Goal: Transaction & Acquisition: Book appointment/travel/reservation

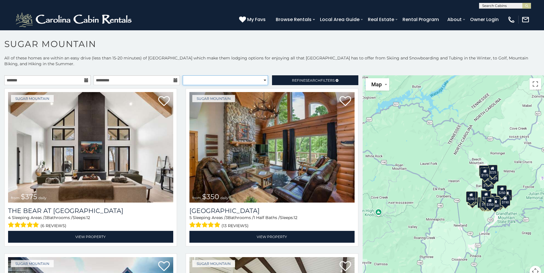
click at [256, 81] on select "**********" at bounding box center [225, 80] width 85 height 10
click at [292, 80] on span "Refine Search Filters" at bounding box center [313, 80] width 43 height 4
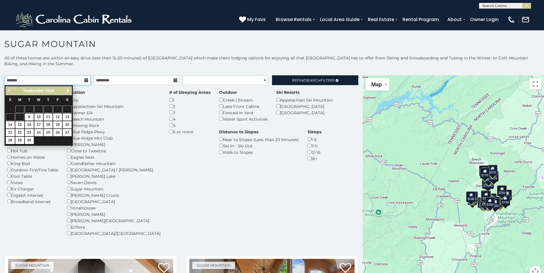
click at [29, 81] on input "text" at bounding box center [47, 80] width 86 height 10
click at [68, 91] on span "Next" at bounding box center [68, 90] width 5 height 5
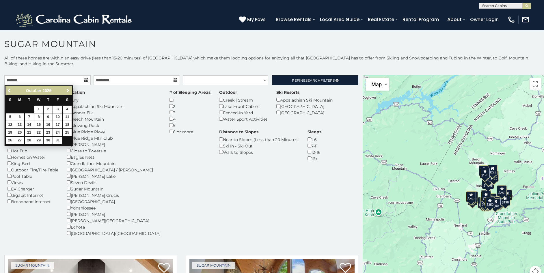
click at [68, 90] on span "Next" at bounding box center [68, 90] width 5 height 5
click at [69, 88] on link "Next" at bounding box center [67, 90] width 7 height 7
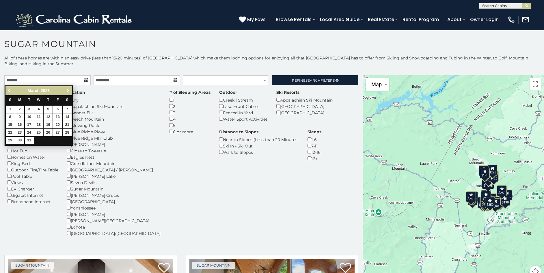
click at [69, 88] on link "Next" at bounding box center [67, 90] width 7 height 7
click at [70, 88] on link "Next" at bounding box center [67, 90] width 7 height 7
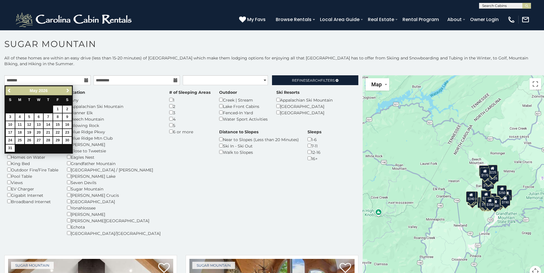
click at [70, 88] on link "Next" at bounding box center [67, 90] width 7 height 7
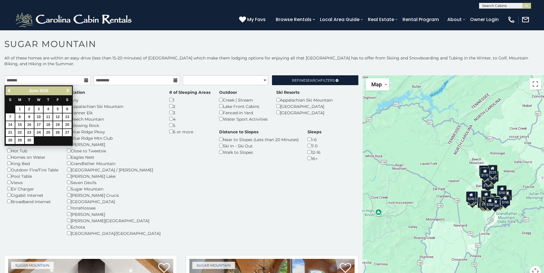
click at [70, 88] on link "Next" at bounding box center [67, 90] width 7 height 7
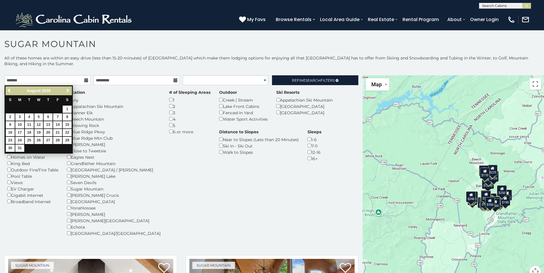
click at [70, 88] on link "Next" at bounding box center [67, 90] width 7 height 7
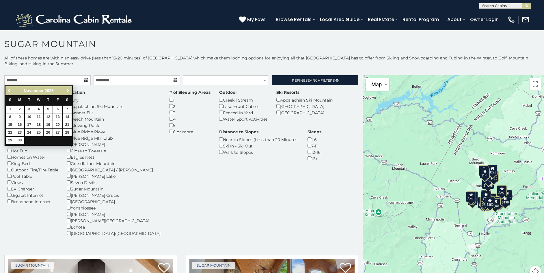
click at [70, 88] on link "Next" at bounding box center [67, 90] width 7 height 7
click at [39, 132] on link "23" at bounding box center [38, 132] width 9 height 7
type input "**********"
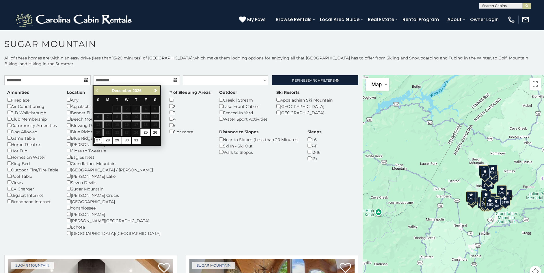
click at [99, 142] on link "27" at bounding box center [98, 140] width 9 height 7
type input "**********"
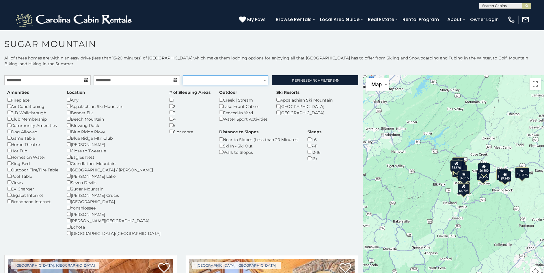
click at [263, 80] on select "**********" at bounding box center [225, 80] width 85 height 10
select select "**********"
click at [183, 75] on select "**********" at bounding box center [225, 80] width 85 height 10
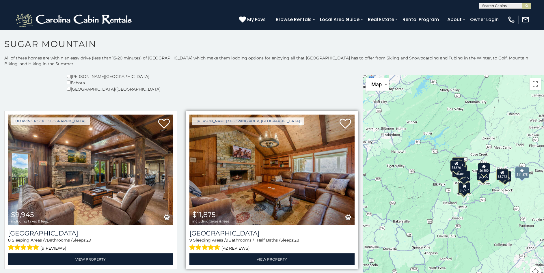
scroll to position [173, 0]
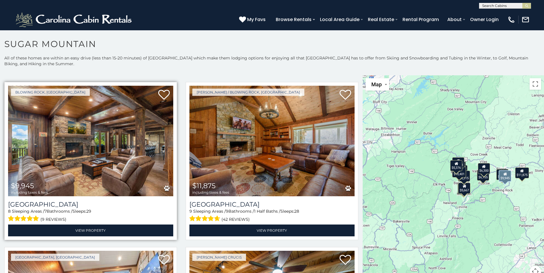
click at [113, 170] on img at bounding box center [90, 141] width 165 height 111
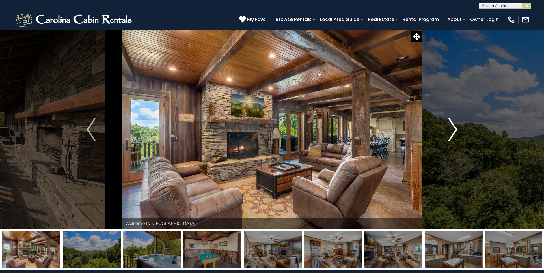
click at [455, 129] on img "Next" at bounding box center [453, 129] width 9 height 23
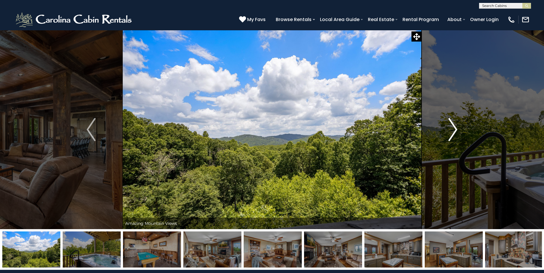
click at [452, 133] on img "Next" at bounding box center [453, 129] width 9 height 23
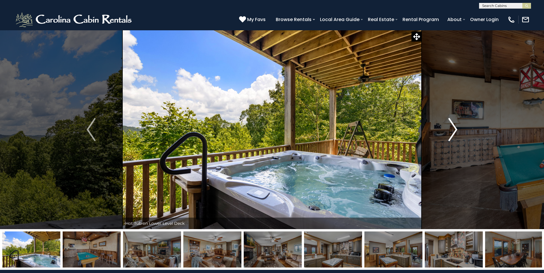
click at [452, 133] on img "Next" at bounding box center [453, 129] width 9 height 23
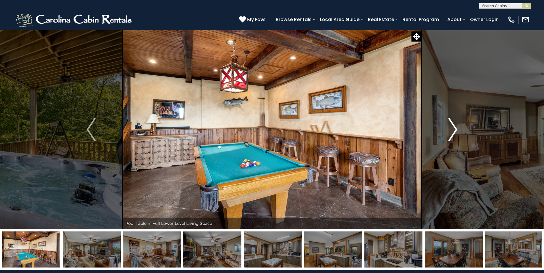
click at [453, 133] on img "Next" at bounding box center [453, 129] width 9 height 23
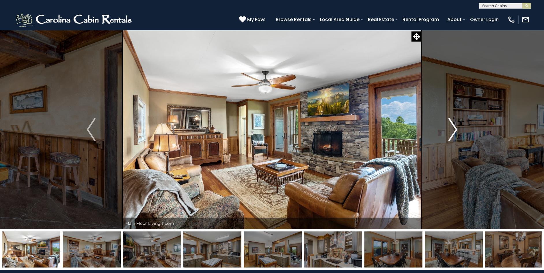
click at [454, 130] on img "Next" at bounding box center [453, 129] width 9 height 23
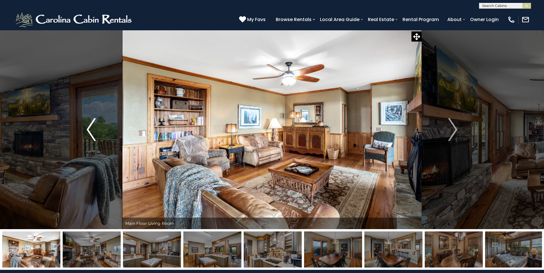
click at [88, 131] on img "Previous" at bounding box center [91, 129] width 9 height 23
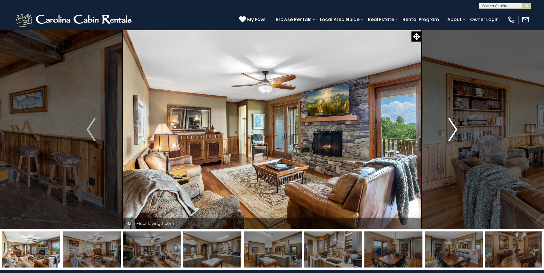
click at [456, 129] on img "Next" at bounding box center [453, 129] width 9 height 23
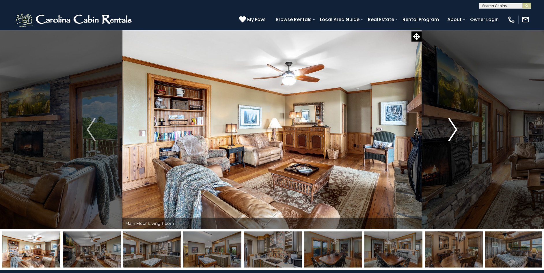
click at [456, 127] on img "Next" at bounding box center [453, 129] width 9 height 23
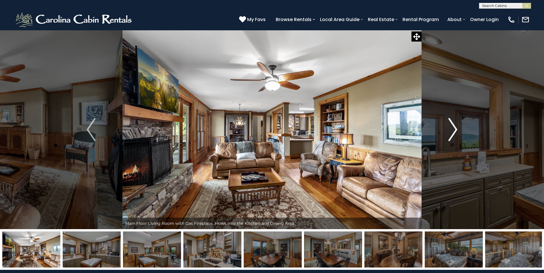
click at [454, 131] on img "Next" at bounding box center [453, 129] width 9 height 23
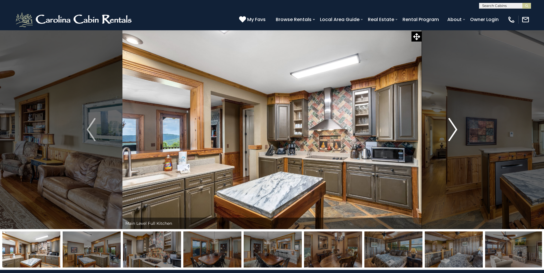
click at [449, 133] on img "Next" at bounding box center [453, 129] width 9 height 23
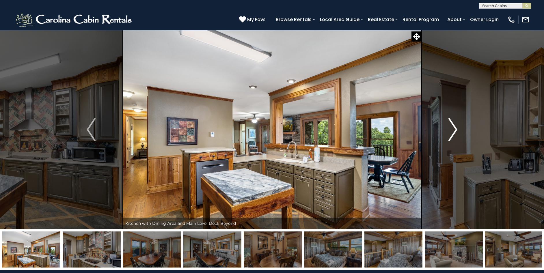
click at [449, 133] on img "Next" at bounding box center [453, 129] width 9 height 23
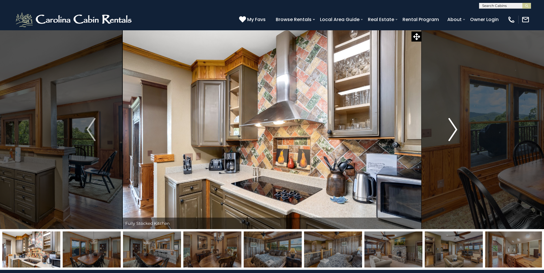
click at [449, 133] on img "Next" at bounding box center [453, 129] width 9 height 23
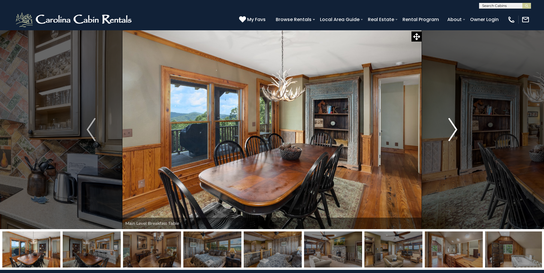
click at [449, 133] on img "Next" at bounding box center [453, 129] width 9 height 23
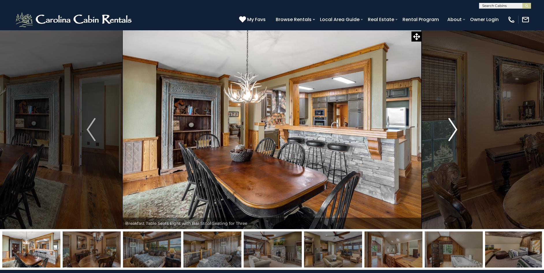
click at [449, 133] on img "Next" at bounding box center [453, 129] width 9 height 23
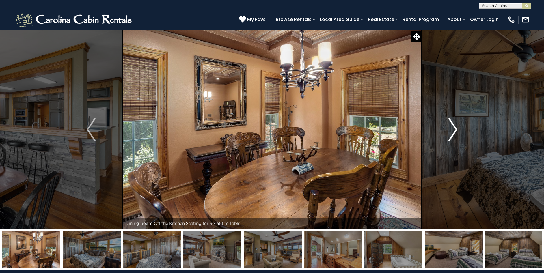
click at [443, 135] on button "Next" at bounding box center [453, 129] width 63 height 199
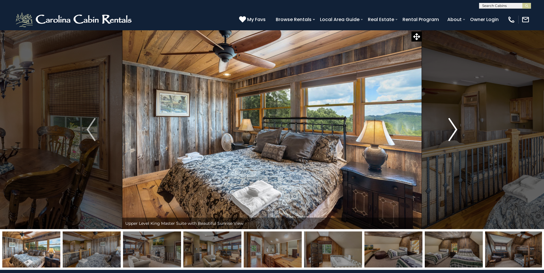
click at [455, 130] on img "Next" at bounding box center [453, 129] width 9 height 23
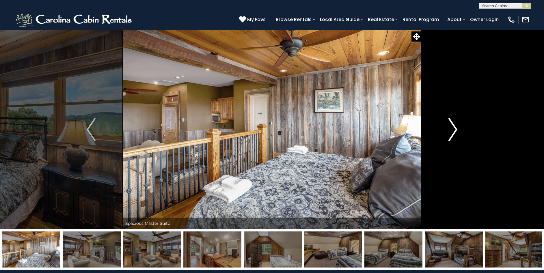
click at [455, 130] on img "Next" at bounding box center [453, 129] width 9 height 23
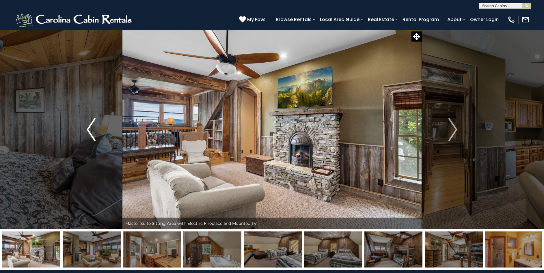
click at [88, 132] on img "Previous" at bounding box center [91, 129] width 9 height 23
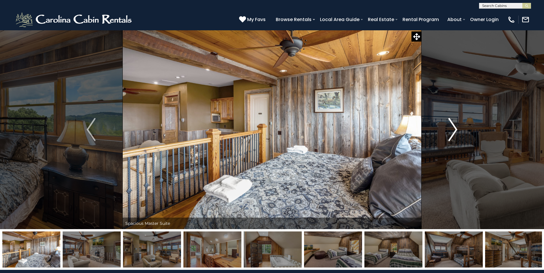
click at [457, 127] on img "Next" at bounding box center [453, 129] width 9 height 23
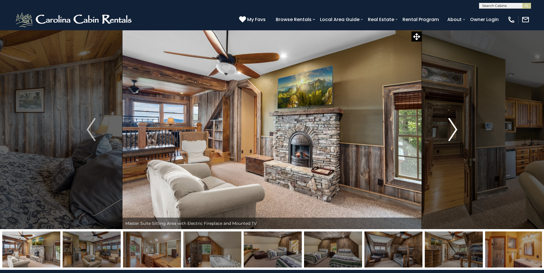
click at [456, 127] on img "Next" at bounding box center [453, 129] width 9 height 23
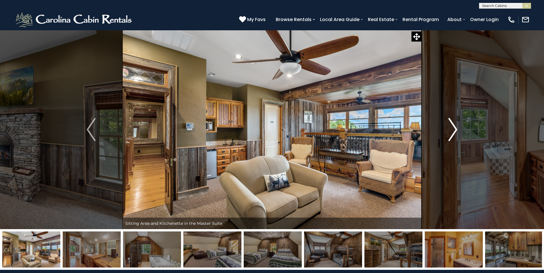
click at [457, 125] on img "Next" at bounding box center [453, 129] width 9 height 23
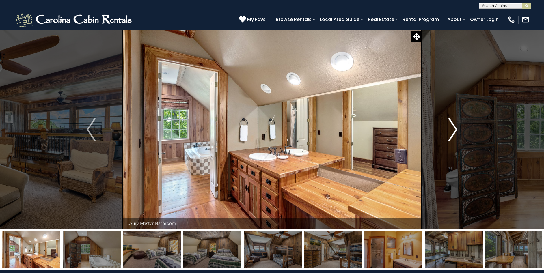
click at [453, 129] on img "Next" at bounding box center [453, 129] width 9 height 23
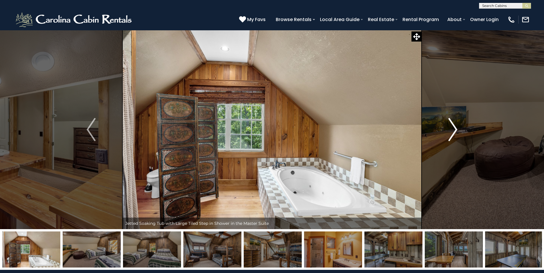
click at [454, 132] on img "Next" at bounding box center [453, 129] width 9 height 23
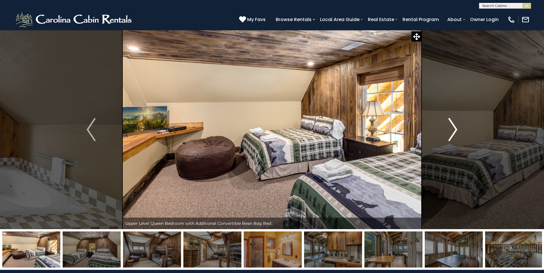
click at [453, 129] on img "Next" at bounding box center [453, 129] width 9 height 23
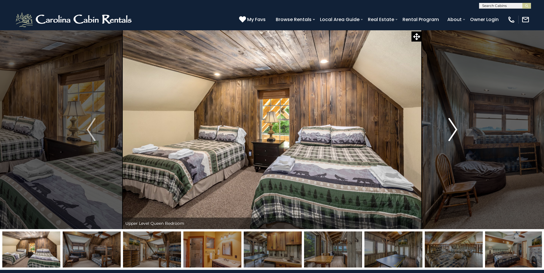
click at [453, 129] on img "Next" at bounding box center [453, 129] width 9 height 23
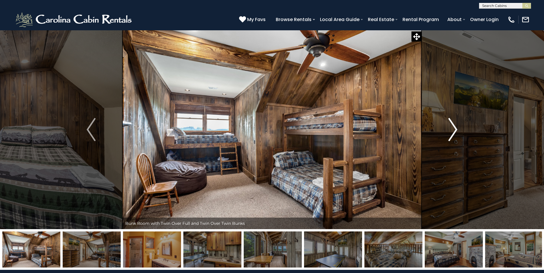
click at [451, 134] on img "Next" at bounding box center [453, 129] width 9 height 23
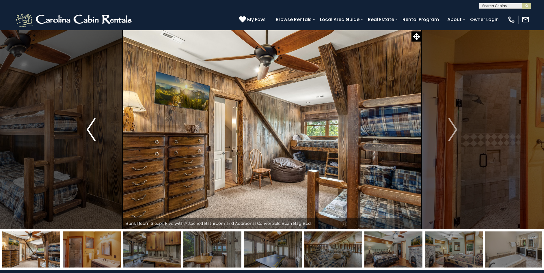
click at [92, 131] on img "Previous" at bounding box center [91, 129] width 9 height 23
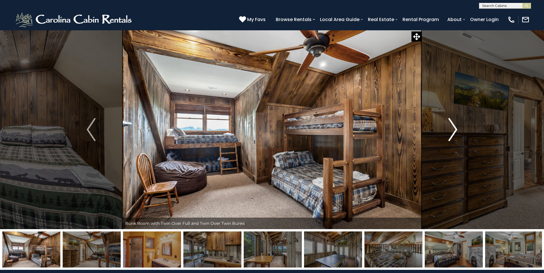
click at [452, 131] on img "Next" at bounding box center [453, 129] width 9 height 23
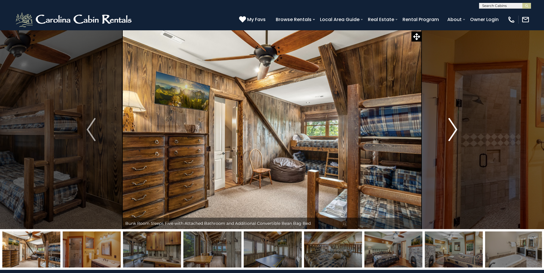
click at [454, 128] on img "Next" at bounding box center [453, 129] width 9 height 23
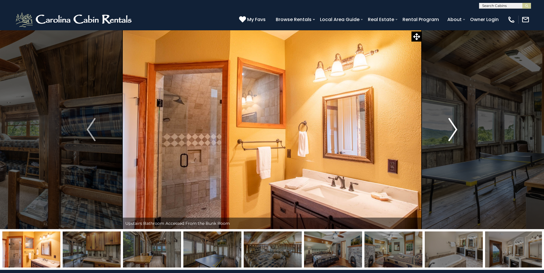
click at [456, 128] on img "Next" at bounding box center [453, 129] width 9 height 23
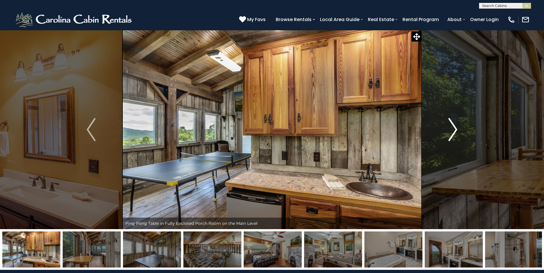
click at [457, 128] on img "Next" at bounding box center [453, 129] width 9 height 23
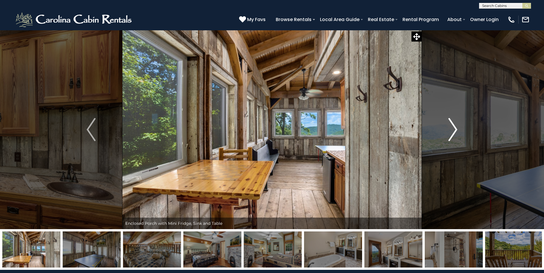
click at [454, 129] on img "Next" at bounding box center [453, 129] width 9 height 23
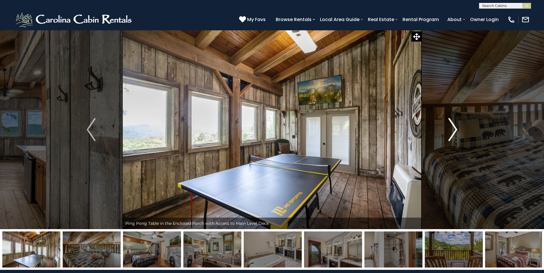
click at [454, 129] on img "Next" at bounding box center [453, 129] width 9 height 23
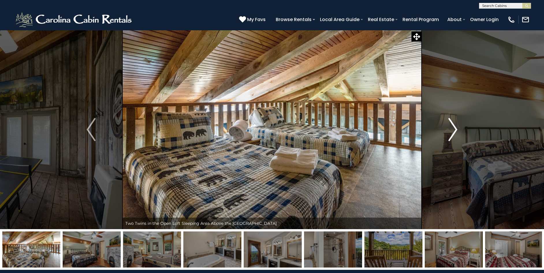
click at [452, 133] on img "Next" at bounding box center [453, 129] width 9 height 23
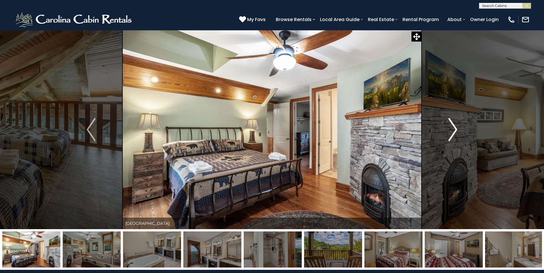
click at [452, 133] on img "Next" at bounding box center [453, 129] width 9 height 23
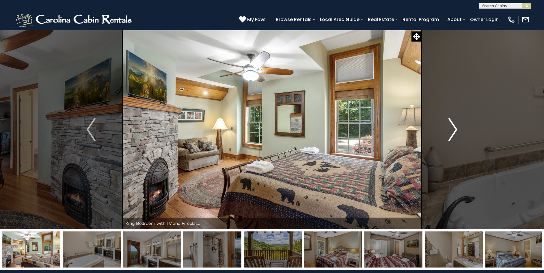
click at [452, 133] on img "Next" at bounding box center [453, 129] width 9 height 23
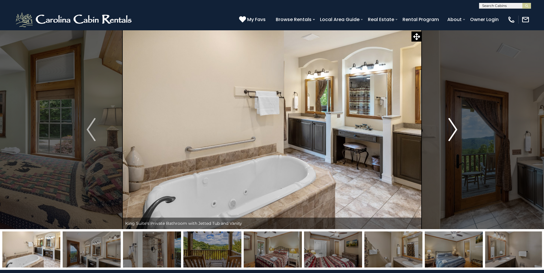
click at [454, 132] on img "Next" at bounding box center [453, 129] width 9 height 23
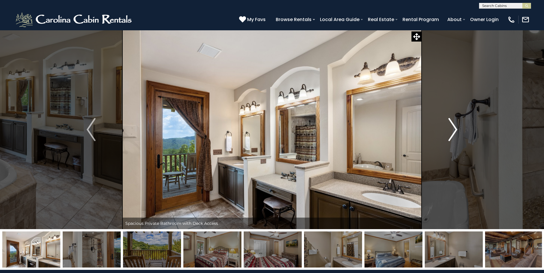
click at [456, 130] on img "Next" at bounding box center [453, 129] width 9 height 23
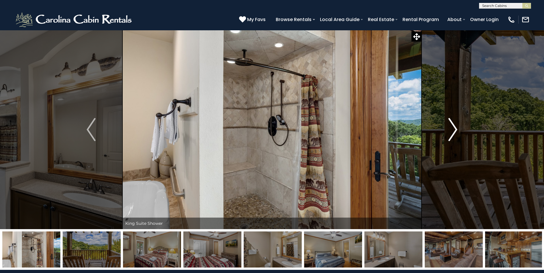
click at [458, 130] on button "Next" at bounding box center [453, 129] width 63 height 199
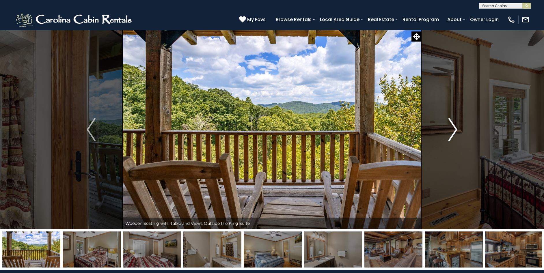
click at [456, 127] on img "Next" at bounding box center [453, 129] width 9 height 23
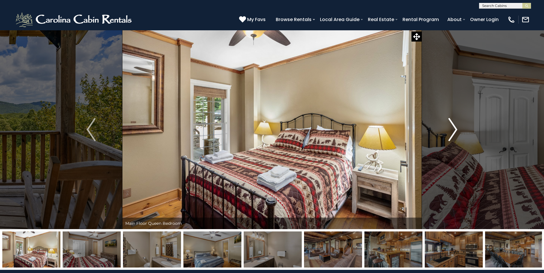
click at [456, 125] on img "Next" at bounding box center [453, 129] width 9 height 23
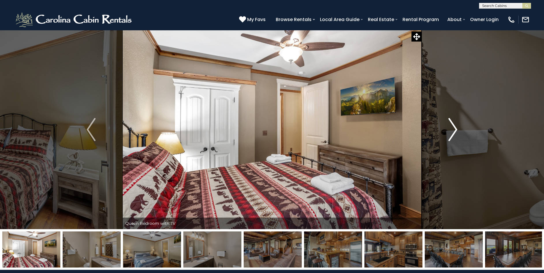
click at [457, 125] on img "Next" at bounding box center [453, 129] width 9 height 23
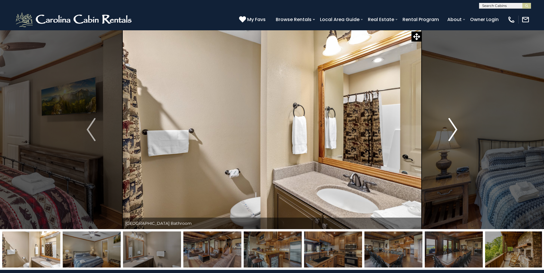
click at [456, 132] on img "Next" at bounding box center [453, 129] width 9 height 23
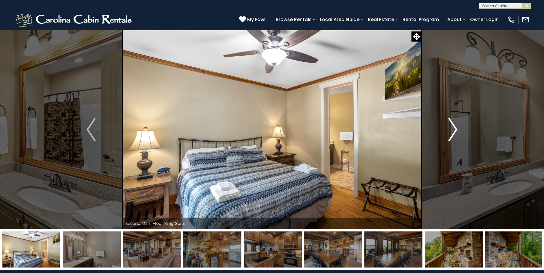
click at [455, 132] on img "Next" at bounding box center [453, 129] width 9 height 23
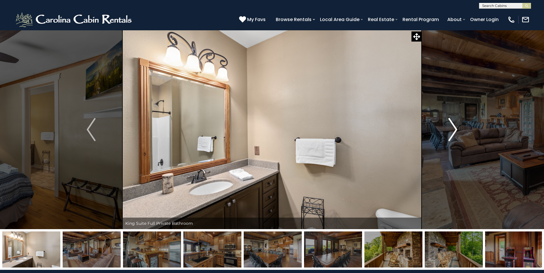
click at [455, 132] on img "Next" at bounding box center [453, 129] width 9 height 23
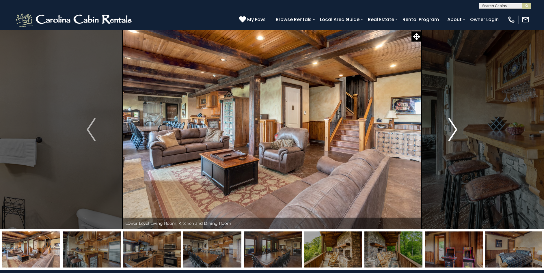
click at [455, 130] on img "Next" at bounding box center [453, 129] width 9 height 23
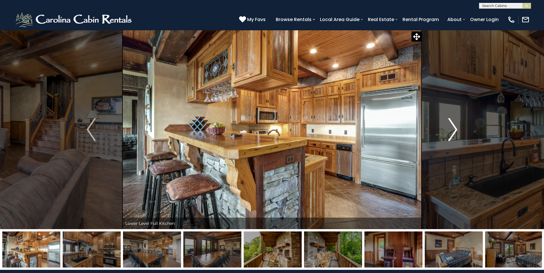
click at [455, 127] on img "Next" at bounding box center [453, 129] width 9 height 23
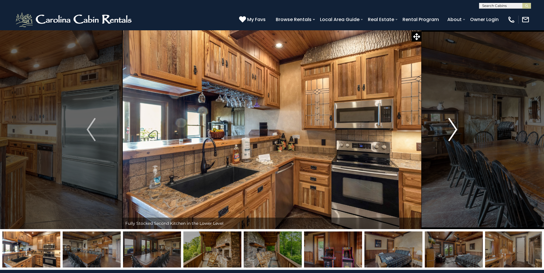
click at [456, 130] on img "Next" at bounding box center [453, 129] width 9 height 23
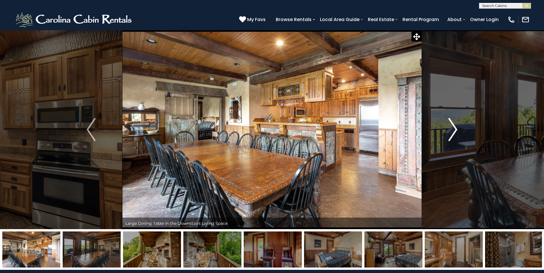
click at [457, 129] on img "Next" at bounding box center [453, 129] width 9 height 23
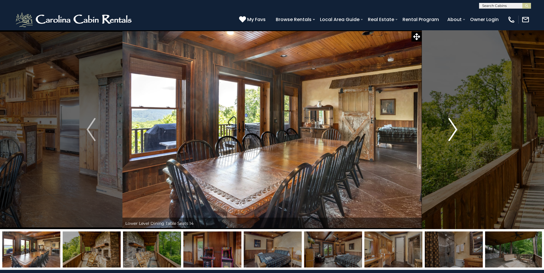
click at [453, 128] on img "Next" at bounding box center [453, 129] width 9 height 23
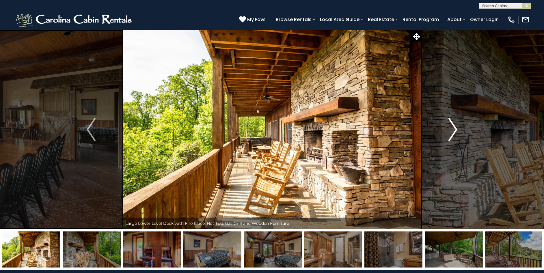
click at [454, 130] on img "Next" at bounding box center [453, 129] width 9 height 23
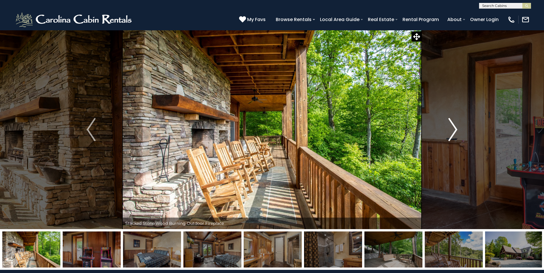
click at [454, 130] on img "Next" at bounding box center [453, 129] width 9 height 23
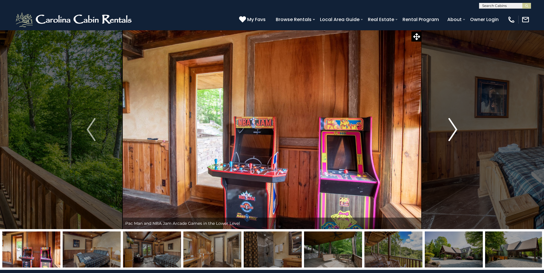
click at [454, 129] on img "Next" at bounding box center [453, 129] width 9 height 23
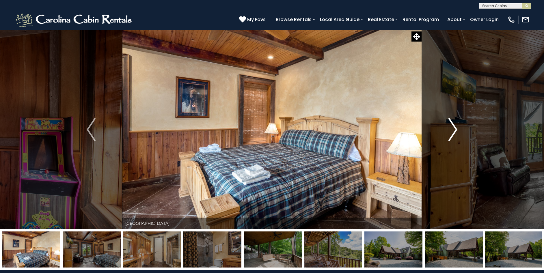
click at [453, 136] on img "Next" at bounding box center [453, 129] width 9 height 23
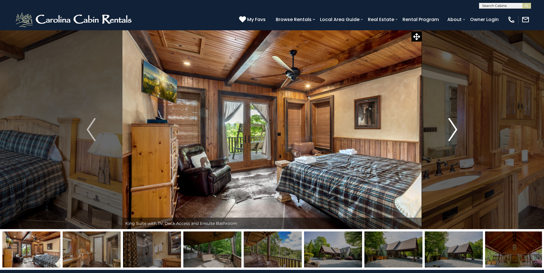
click at [453, 130] on img "Next" at bounding box center [453, 129] width 9 height 23
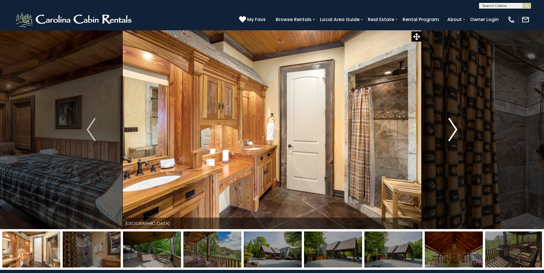
click at [451, 136] on img "Next" at bounding box center [453, 129] width 9 height 23
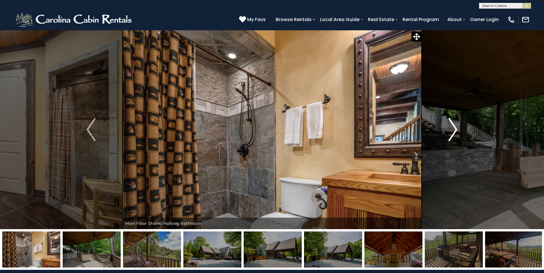
click at [453, 131] on img "Next" at bounding box center [453, 129] width 9 height 23
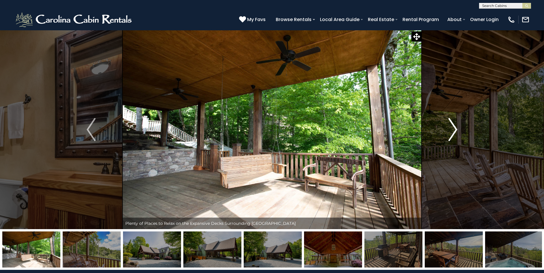
click at [454, 127] on img "Next" at bounding box center [453, 129] width 9 height 23
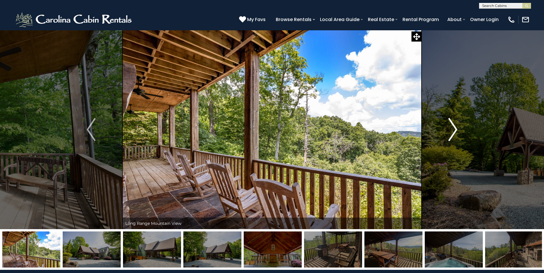
click at [454, 127] on img "Next" at bounding box center [453, 129] width 9 height 23
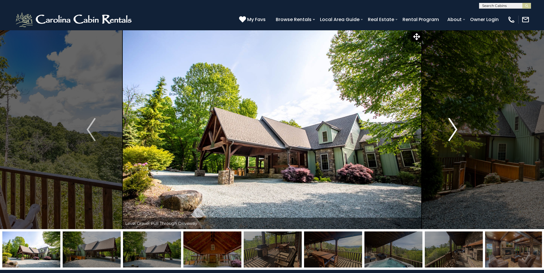
click at [454, 127] on img "Next" at bounding box center [453, 129] width 9 height 23
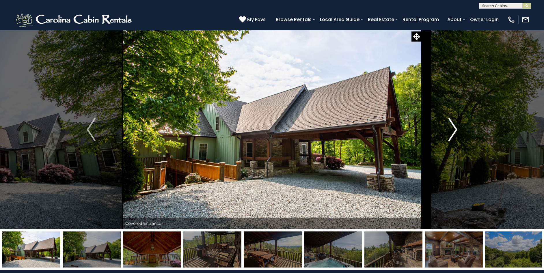
click at [452, 135] on img "Next" at bounding box center [453, 129] width 9 height 23
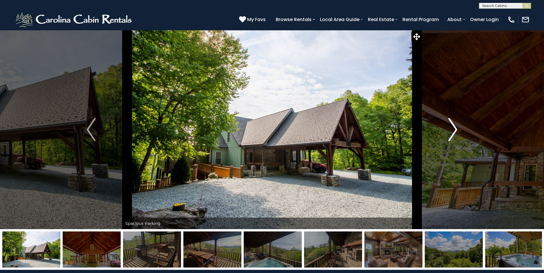
click at [452, 135] on img "Next" at bounding box center [453, 129] width 9 height 23
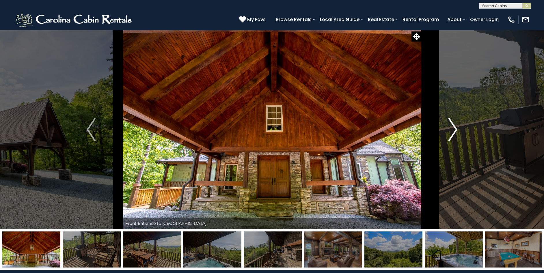
click at [452, 135] on img "Next" at bounding box center [453, 129] width 9 height 23
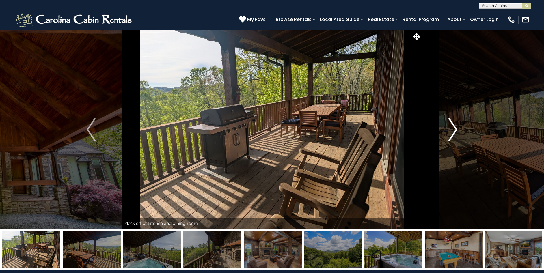
click at [454, 132] on img "Next" at bounding box center [453, 129] width 9 height 23
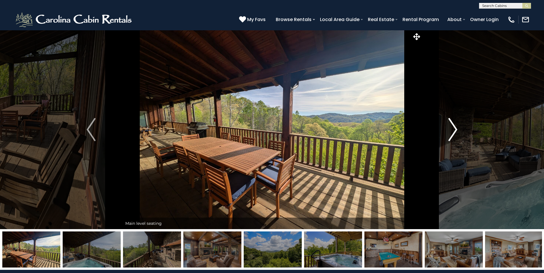
click at [454, 131] on img "Next" at bounding box center [453, 129] width 9 height 23
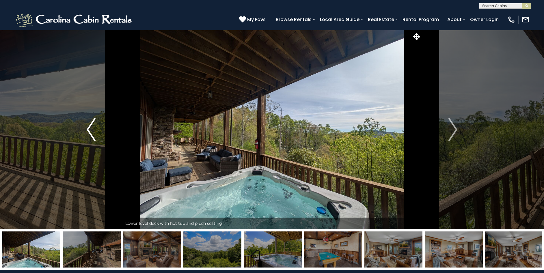
click at [88, 129] on img "Previous" at bounding box center [91, 129] width 9 height 23
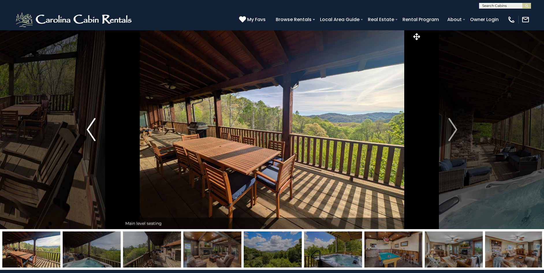
click at [92, 119] on img "Previous" at bounding box center [91, 129] width 9 height 23
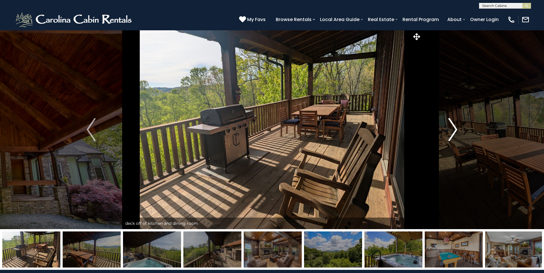
click at [452, 132] on img "Next" at bounding box center [453, 129] width 9 height 23
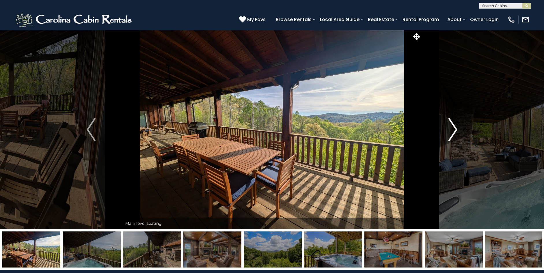
click at [453, 132] on img "Next" at bounding box center [453, 129] width 9 height 23
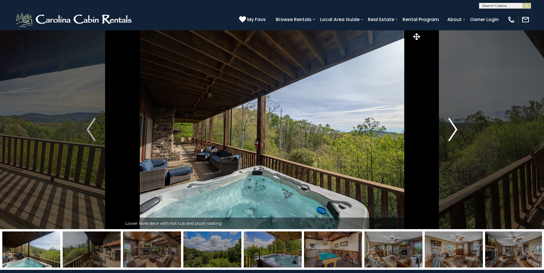
click at [456, 127] on img "Next" at bounding box center [453, 129] width 9 height 23
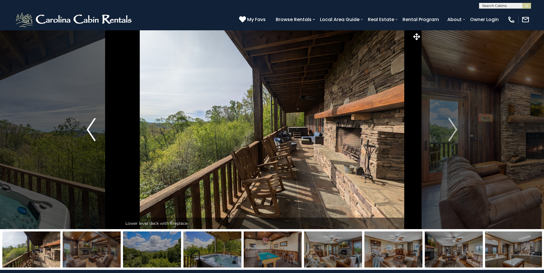
click at [88, 127] on img "Previous" at bounding box center [91, 129] width 9 height 23
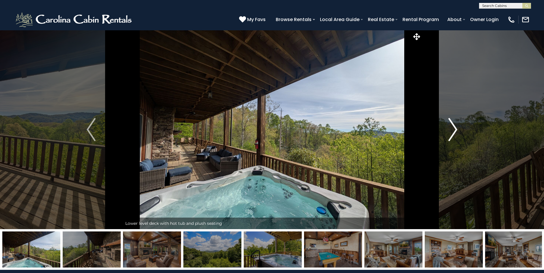
click at [456, 127] on img "Next" at bounding box center [453, 129] width 9 height 23
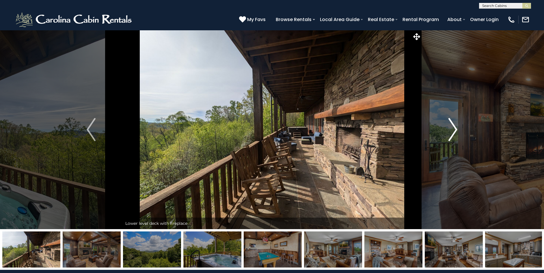
click at [456, 126] on img "Next" at bounding box center [453, 129] width 9 height 23
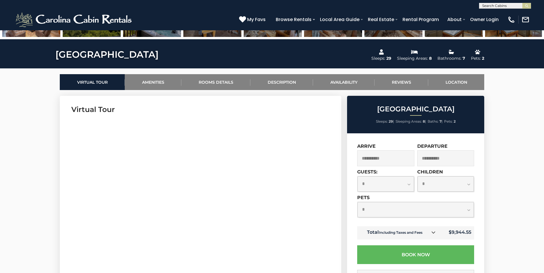
scroll to position [231, 0]
click at [409, 184] on select "**********" at bounding box center [386, 183] width 57 height 15
select select "**"
click at [358, 176] on select "**********" at bounding box center [386, 183] width 57 height 15
click at [469, 181] on select "**********" at bounding box center [446, 183] width 57 height 15
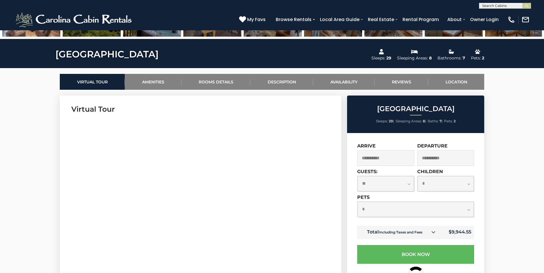
select select "**"
click at [418, 192] on select "**********" at bounding box center [446, 183] width 57 height 15
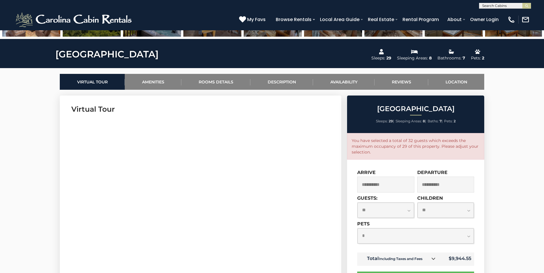
click at [408, 211] on select "**********" at bounding box center [386, 210] width 57 height 15
select select "**"
click at [358, 203] on select "**********" at bounding box center [386, 210] width 57 height 15
click at [469, 211] on select "**********" at bounding box center [446, 210] width 57 height 15
click at [418, 203] on select "**********" at bounding box center [446, 210] width 57 height 15
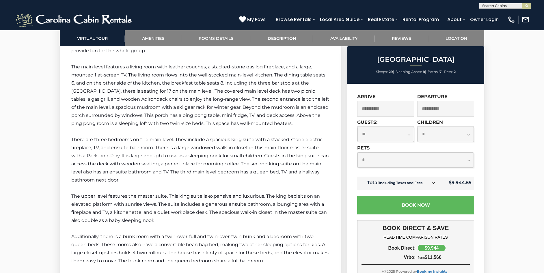
scroll to position [1098, 0]
select select "*"
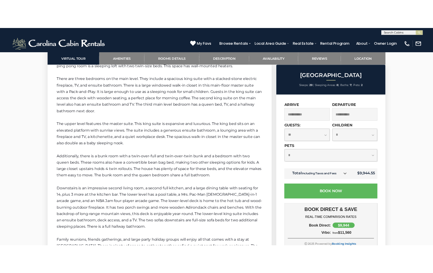
scroll to position [1185, 0]
